Goal: Check status: Check status

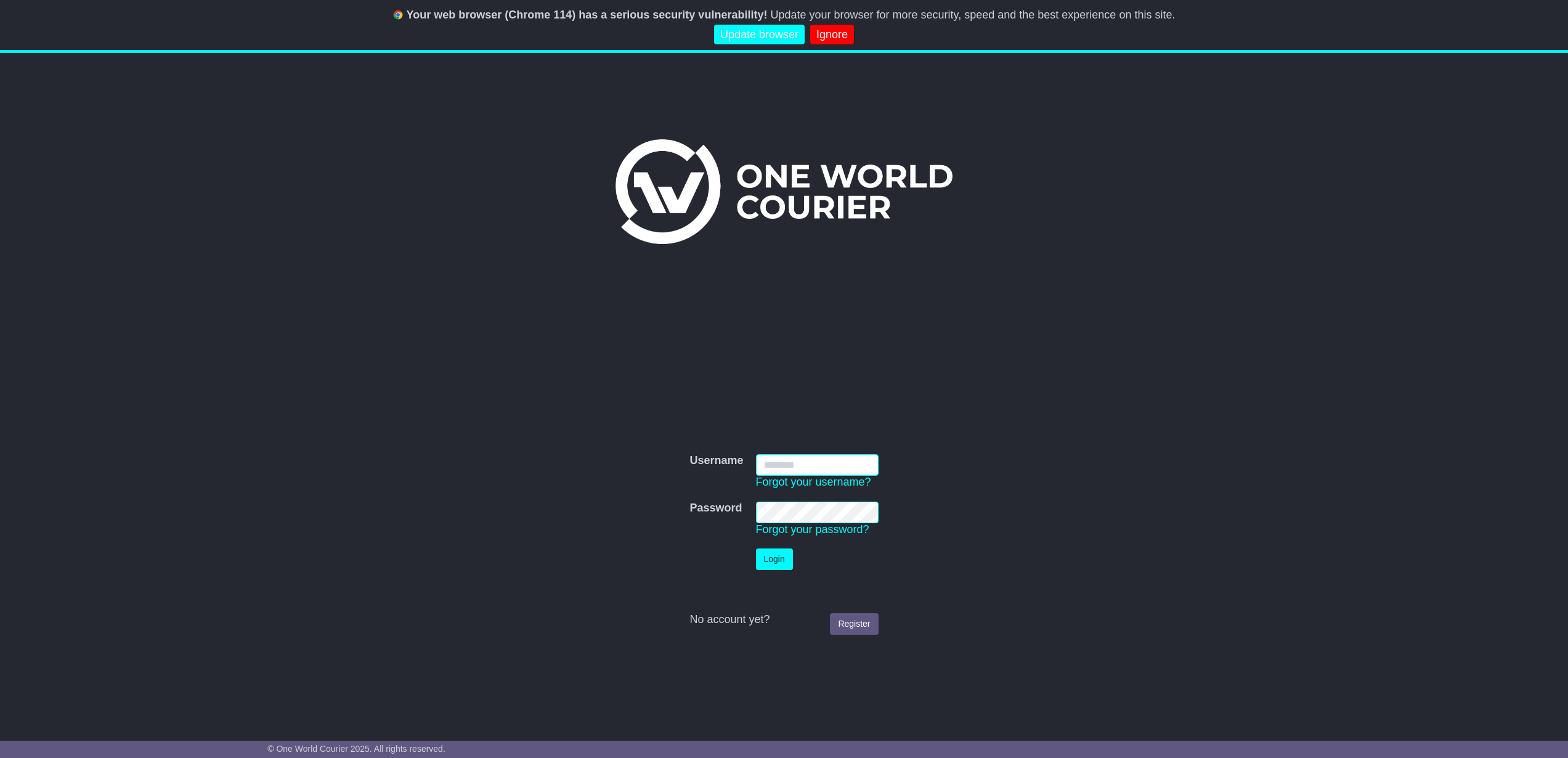
click at [825, 472] on input "Username" at bounding box center [817, 465] width 123 height 22
type input "**********"
click at [783, 557] on button "Login" at bounding box center [774, 559] width 37 height 22
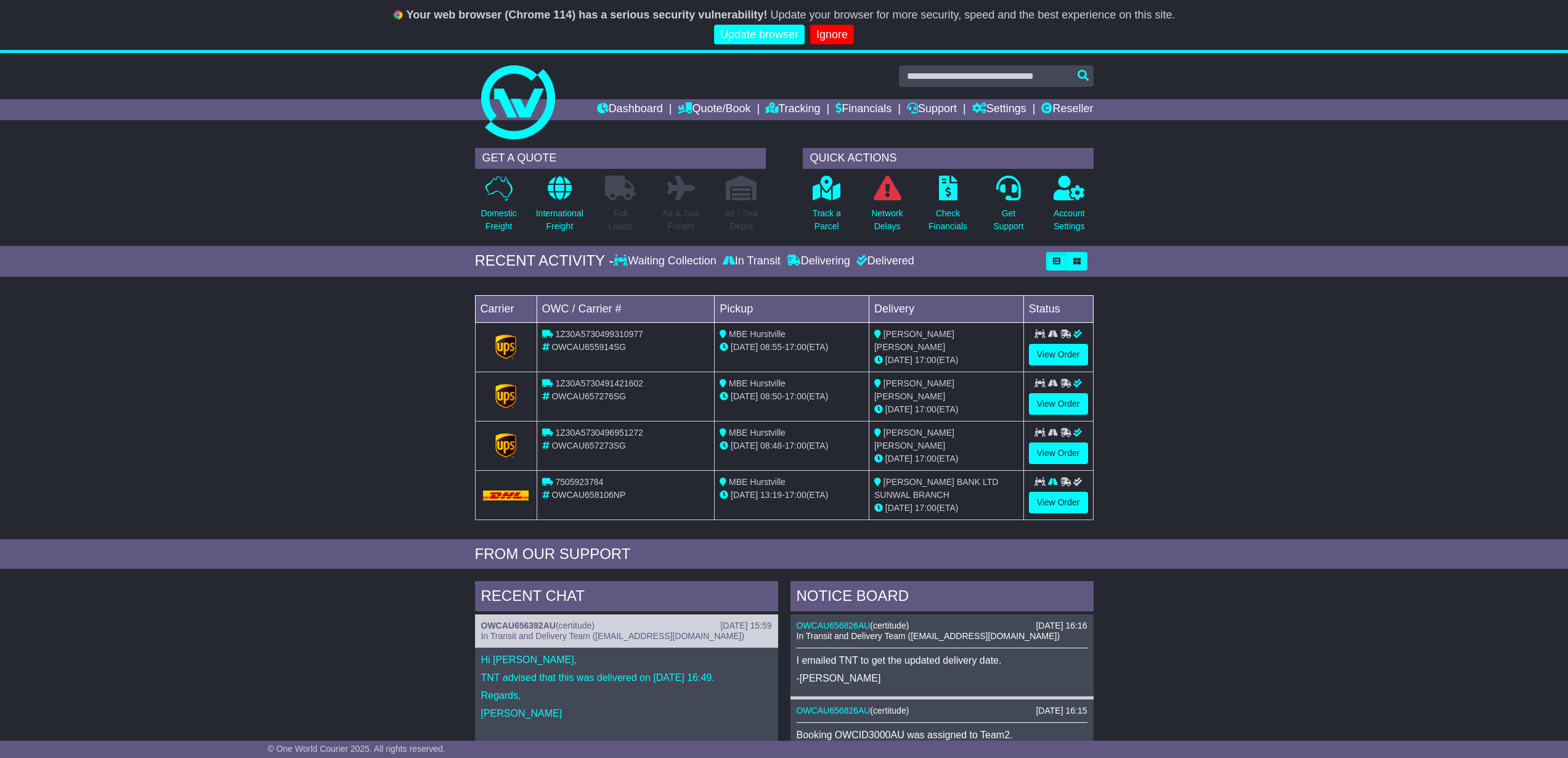
scroll to position [369, 0]
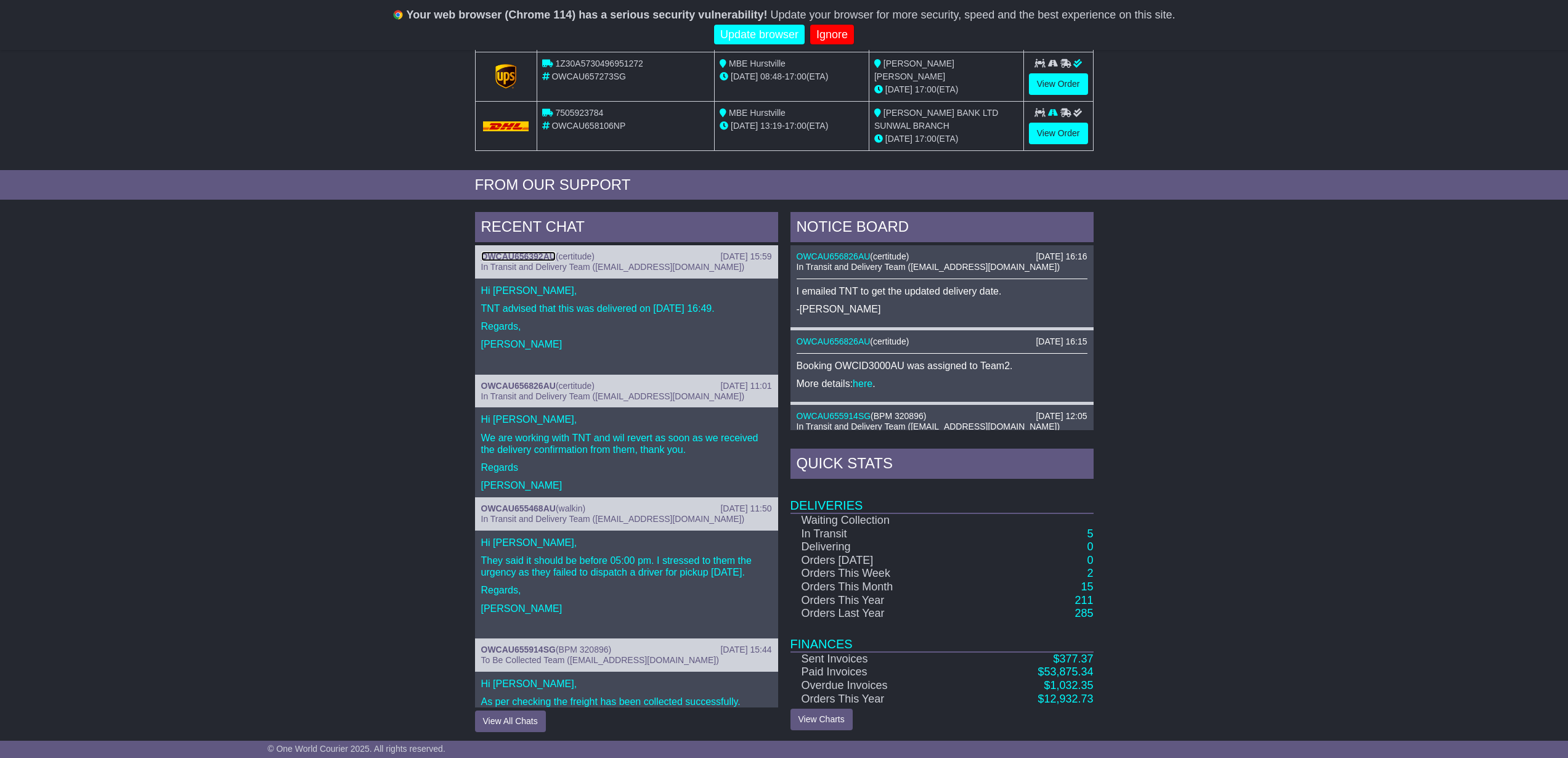
click at [515, 252] on link "OWCAU656392AU" at bounding box center [518, 257] width 75 height 10
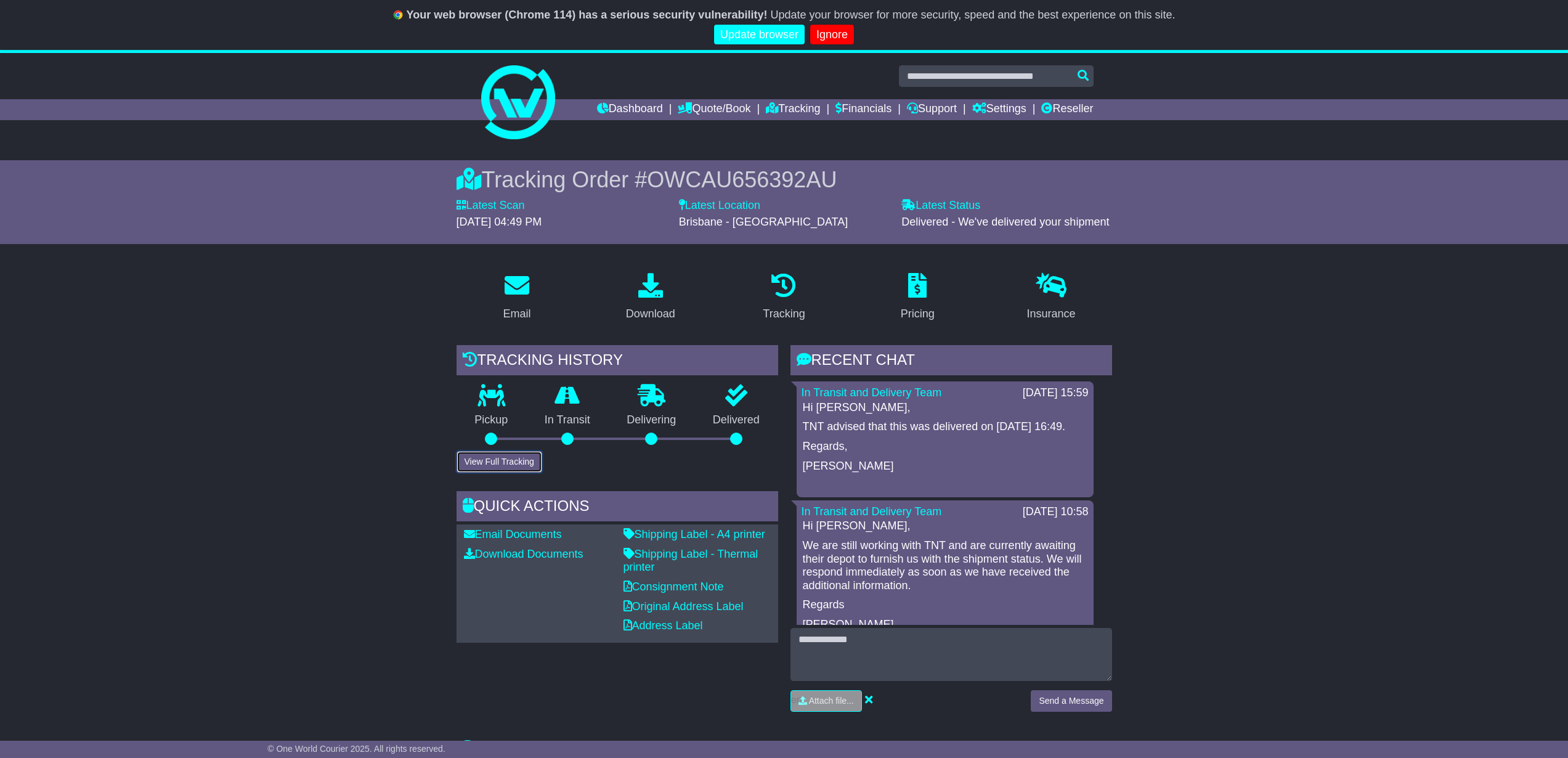
click at [496, 461] on button "View Full Tracking" at bounding box center [499, 462] width 85 height 22
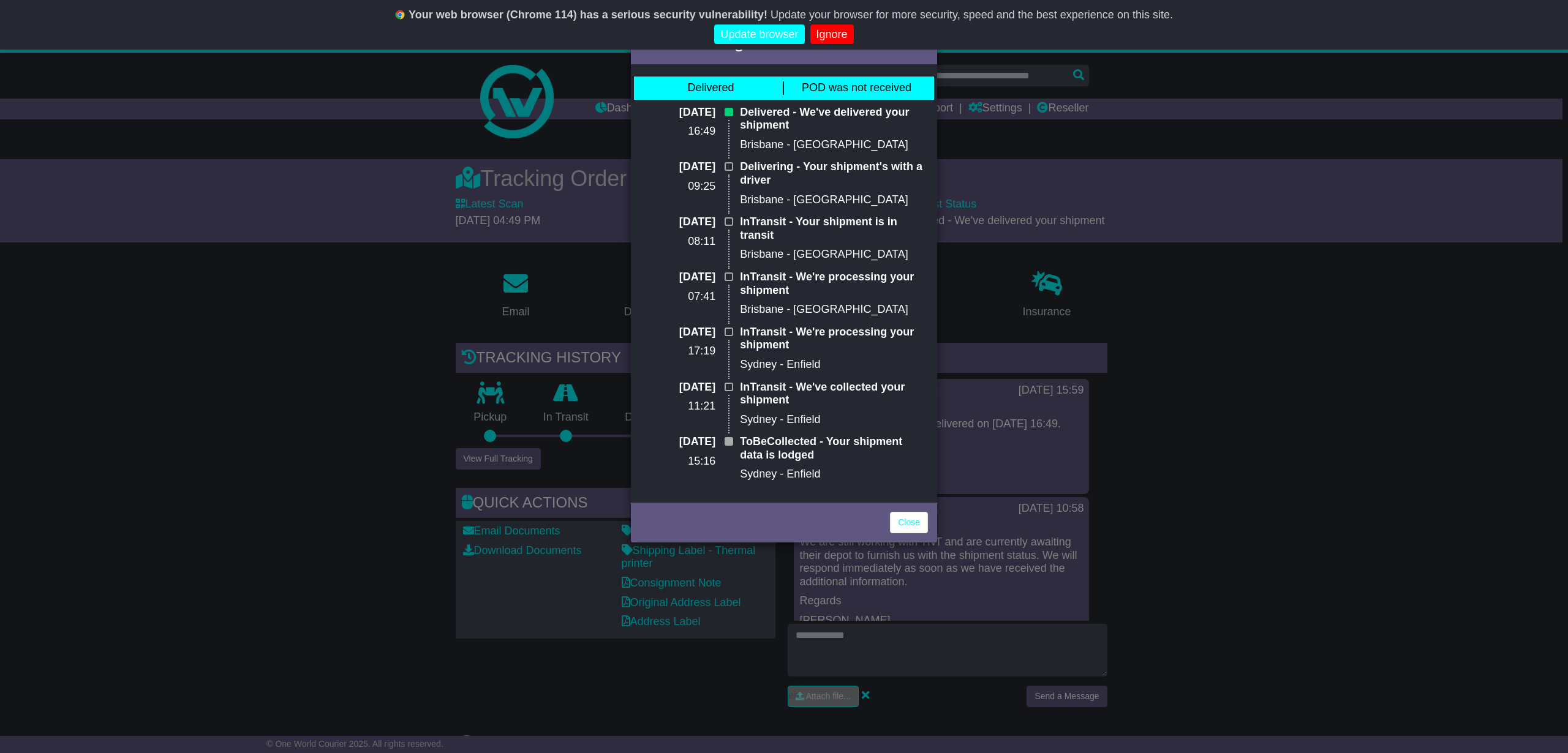
click at [855, 87] on span "POD was not received" at bounding box center [856, 88] width 110 height 12
click at [245, 260] on div "Full Tracking × Delivered POD was not received 10 Oct 2025 16:49 Delivered - We…" at bounding box center [784, 376] width 1568 height 753
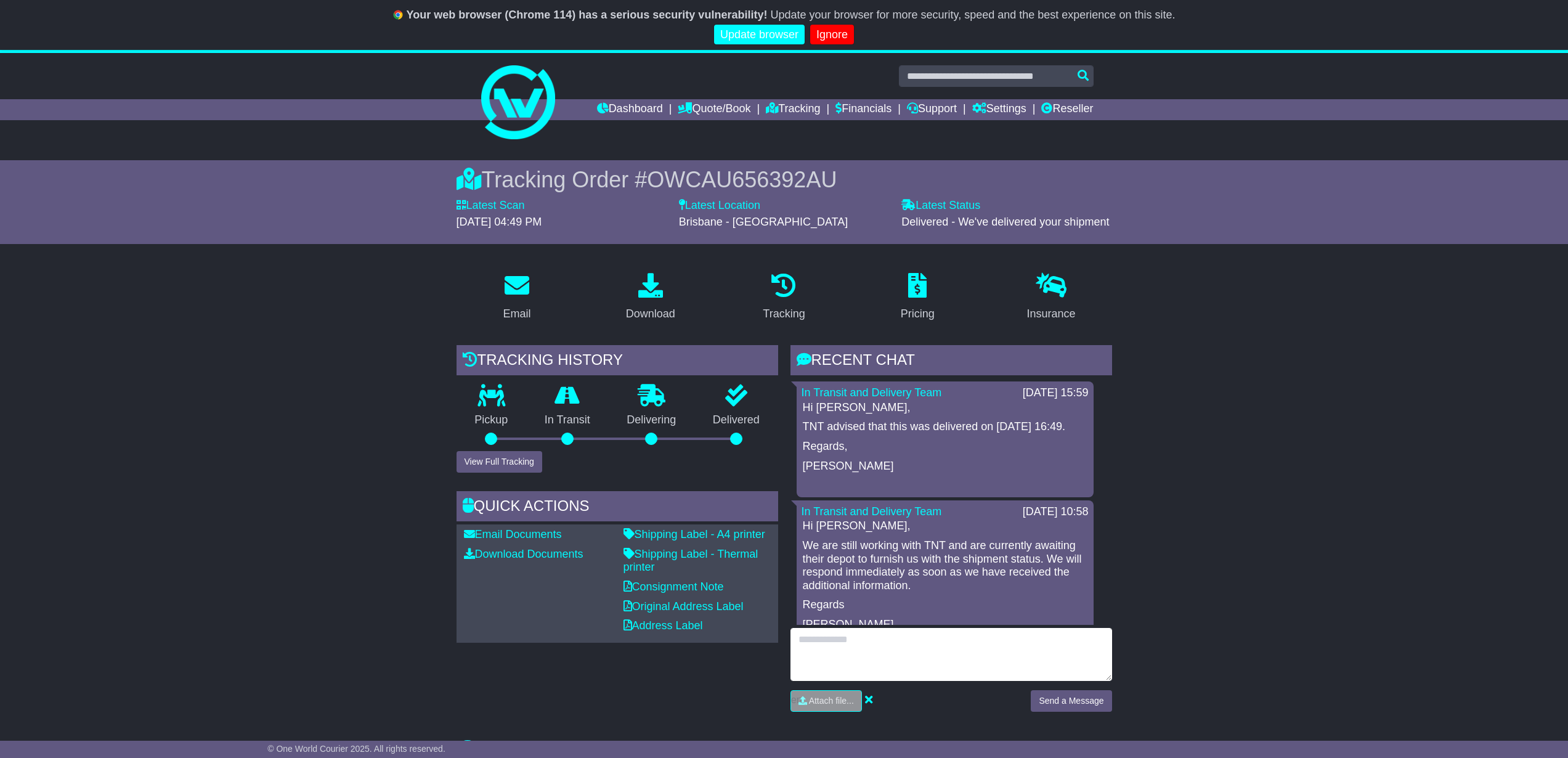
click at [944, 670] on textarea at bounding box center [951, 655] width 321 height 53
type textarea "**********"
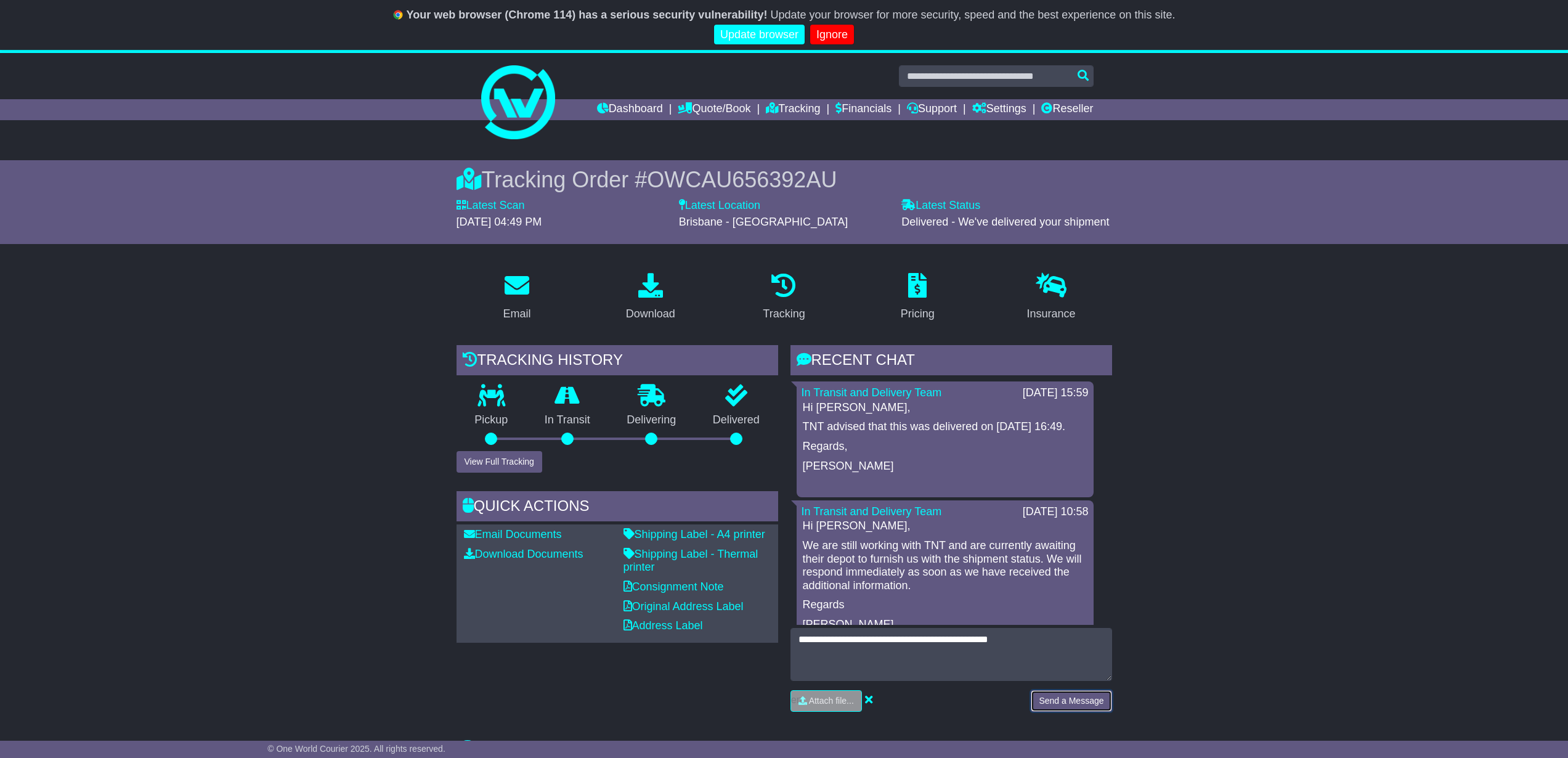
click at [1051, 694] on button "Send a Message" at bounding box center [1071, 701] width 81 height 22
